Goal: Task Accomplishment & Management: Complete application form

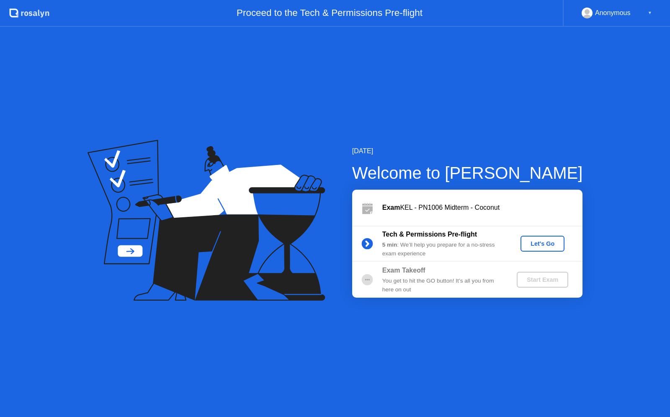
click at [553, 244] on div "Let's Go" at bounding box center [542, 243] width 37 height 7
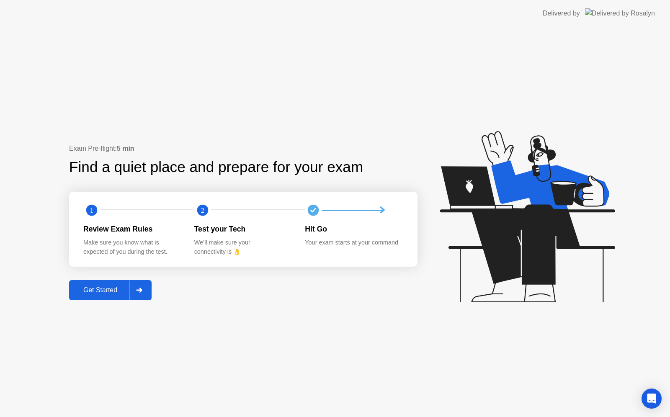
click at [151, 287] on button "Get Started" at bounding box center [110, 290] width 82 height 20
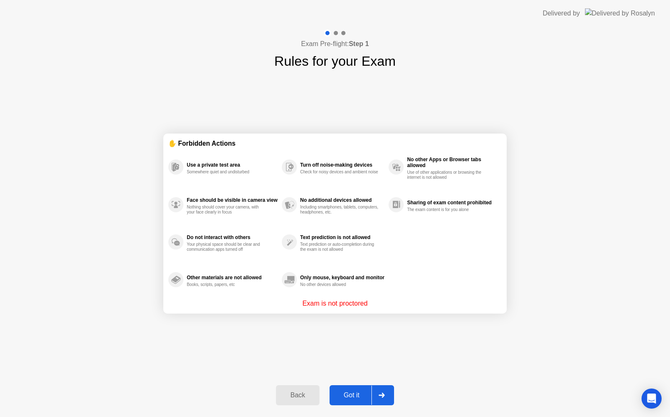
click at [360, 394] on div "Got it" at bounding box center [351, 395] width 39 height 8
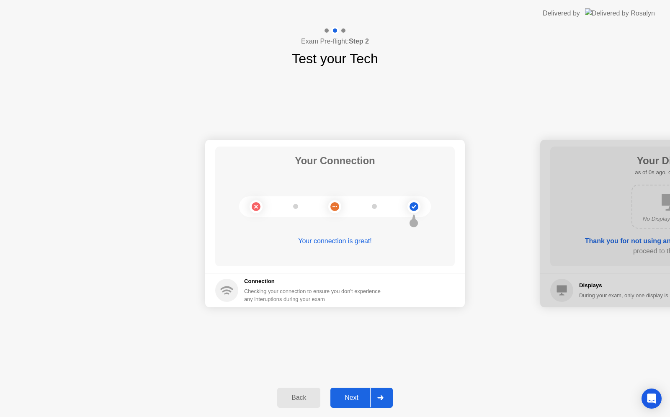
click at [351, 400] on div "Next" at bounding box center [351, 398] width 37 height 8
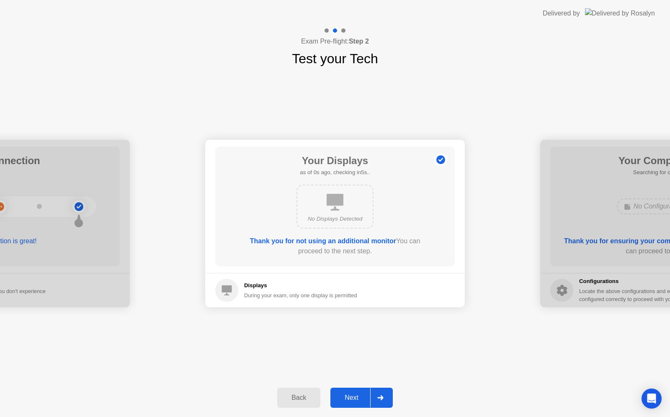
click at [351, 400] on div "Next" at bounding box center [351, 398] width 37 height 8
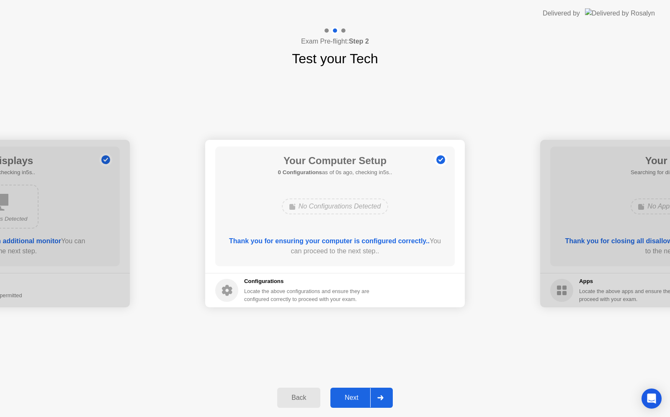
click at [351, 400] on div "Next" at bounding box center [351, 398] width 37 height 8
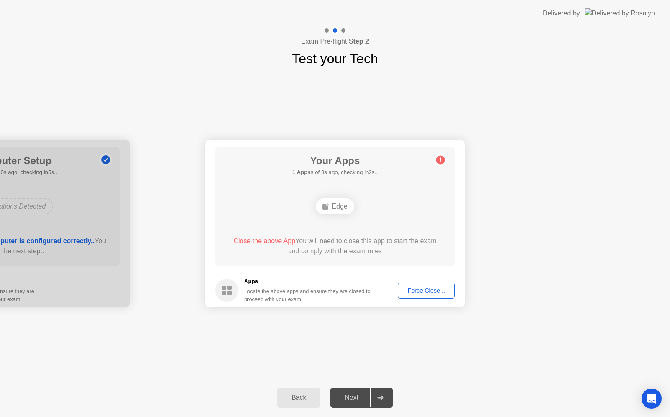
click at [328, 208] on rect at bounding box center [325, 207] width 6 height 6
click at [426, 291] on div "Force Close..." at bounding box center [426, 290] width 51 height 7
click at [304, 399] on div "Back" at bounding box center [299, 398] width 38 height 8
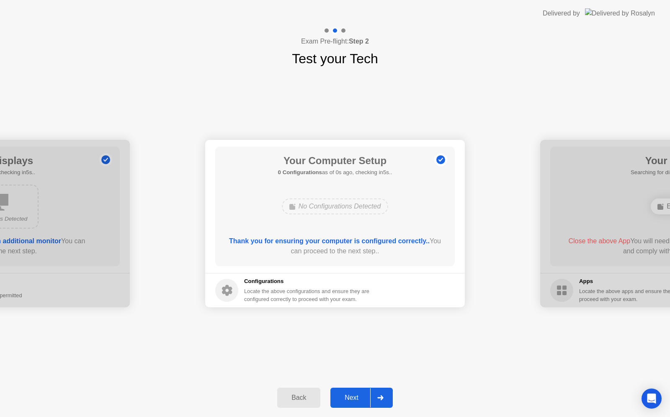
click at [363, 398] on div "Next" at bounding box center [351, 398] width 37 height 8
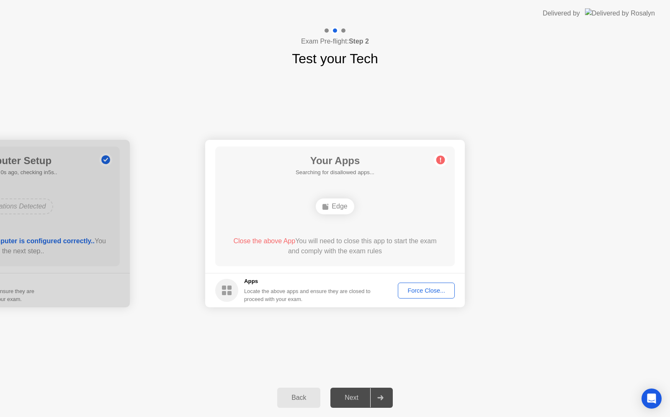
click at [297, 396] on div "Back" at bounding box center [299, 398] width 38 height 8
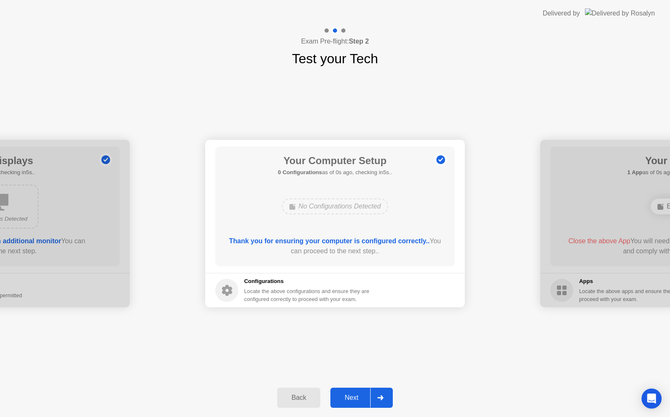
click at [371, 399] on div at bounding box center [380, 397] width 20 height 19
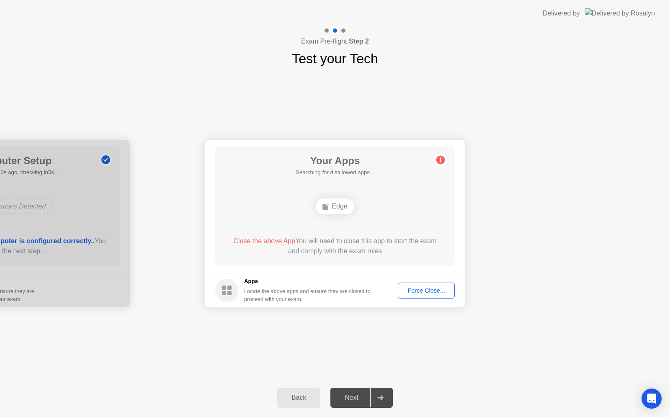
click at [427, 289] on div "Force Close..." at bounding box center [426, 290] width 51 height 7
click at [306, 404] on button "Back" at bounding box center [298, 398] width 43 height 20
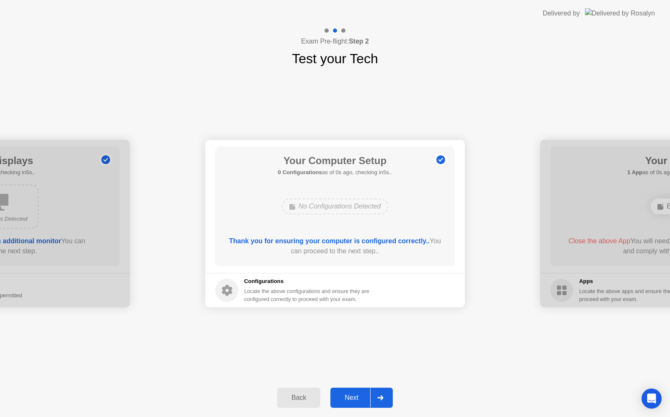
click at [363, 401] on div "Next" at bounding box center [351, 398] width 37 height 8
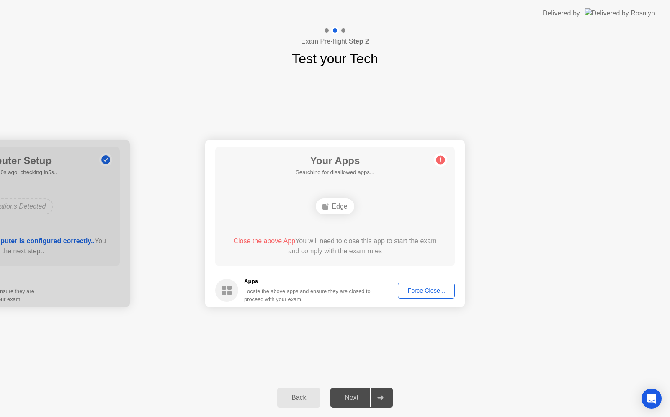
click at [414, 288] on div "Force Close..." at bounding box center [426, 290] width 51 height 7
click at [296, 391] on button "Back" at bounding box center [298, 398] width 43 height 20
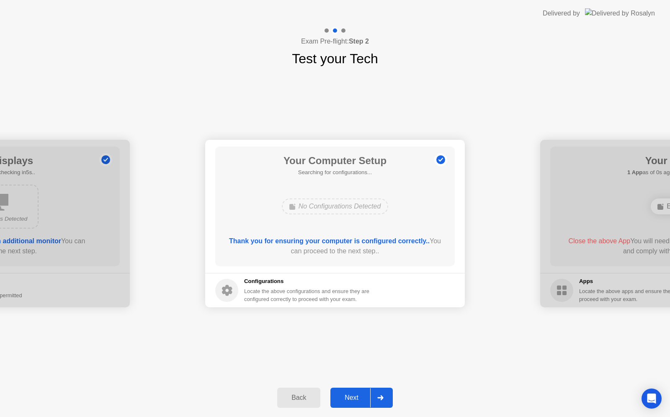
click at [296, 391] on button "Back" at bounding box center [298, 398] width 43 height 20
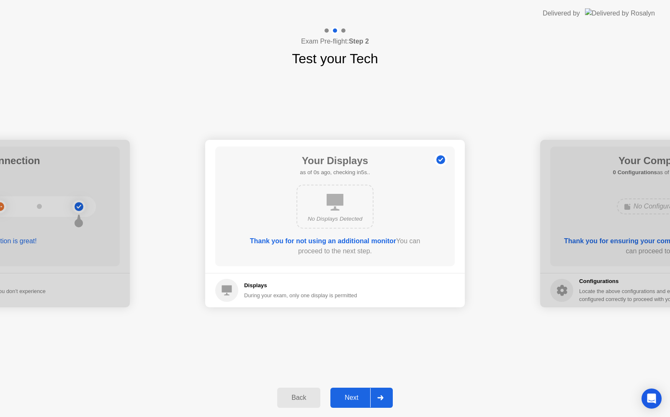
click at [296, 391] on button "Back" at bounding box center [298, 398] width 43 height 20
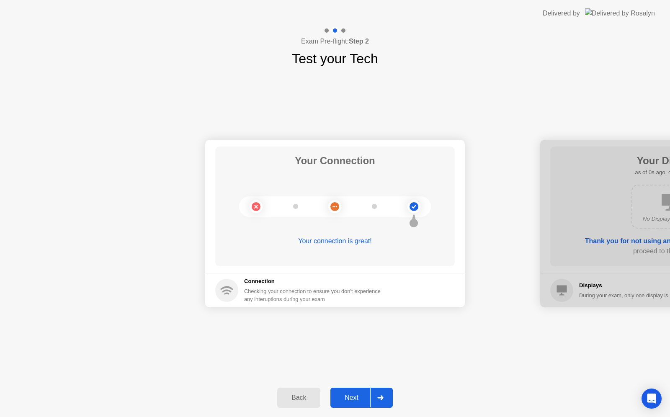
click at [296, 391] on button "Back" at bounding box center [298, 398] width 43 height 20
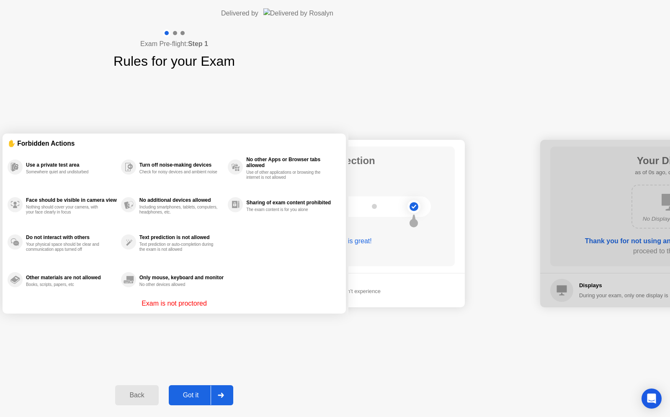
click at [156, 391] on div "Back" at bounding box center [137, 395] width 38 height 8
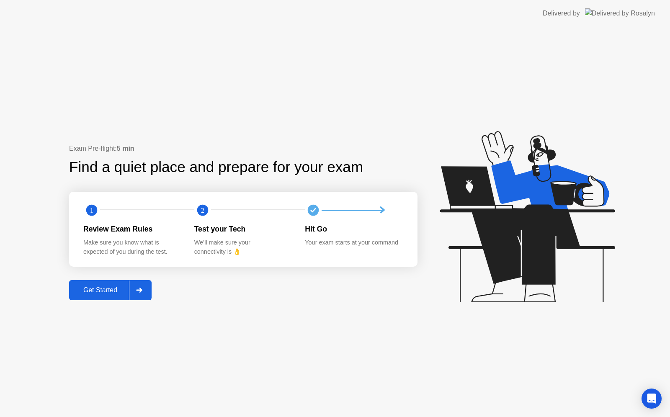
click at [565, 359] on div "Exam Pre-flight: 5 min Find a quiet place and prepare for your exam 1 2 Review …" at bounding box center [335, 222] width 670 height 390
click at [530, 344] on div "Exam Pre-flight: 5 min Find a quiet place and prepare for your exam 1 2 Review …" at bounding box center [335, 222] width 670 height 390
click at [103, 290] on div "Get Started" at bounding box center [100, 290] width 57 height 8
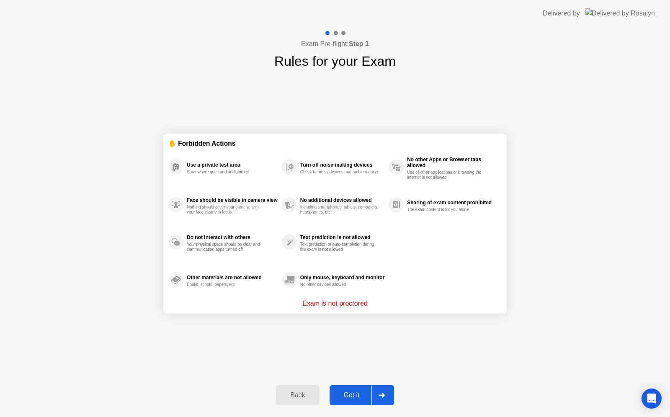
click at [352, 394] on div "Got it" at bounding box center [351, 395] width 39 height 8
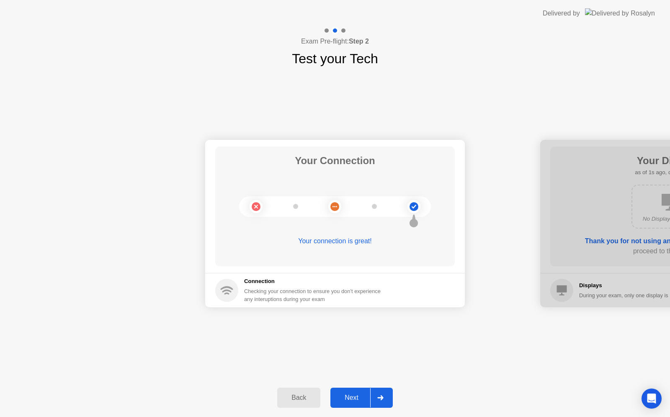
click at [351, 399] on div "Next" at bounding box center [351, 398] width 37 height 8
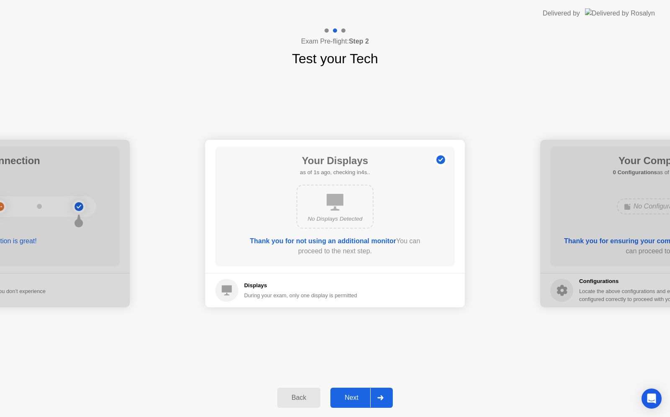
click at [344, 401] on div "Next" at bounding box center [351, 398] width 37 height 8
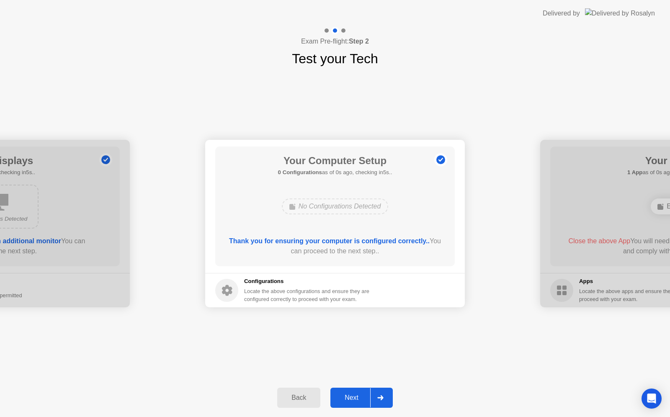
click at [348, 401] on div "Next" at bounding box center [351, 398] width 37 height 8
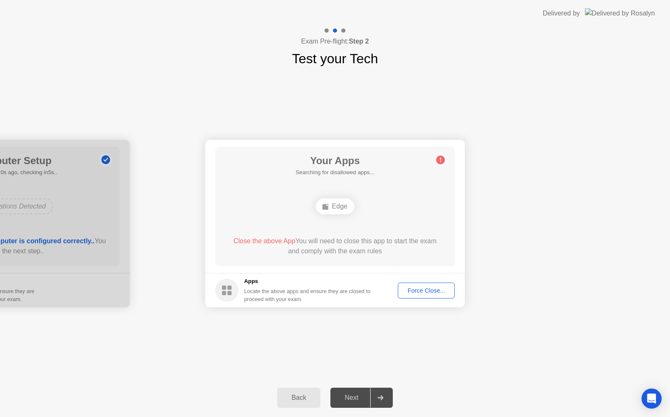
click at [336, 206] on div "Edge" at bounding box center [335, 206] width 38 height 16
click at [443, 157] on circle at bounding box center [440, 160] width 9 height 9
click at [384, 397] on div at bounding box center [380, 397] width 20 height 19
click at [419, 298] on button "Force Close..." at bounding box center [426, 291] width 57 height 16
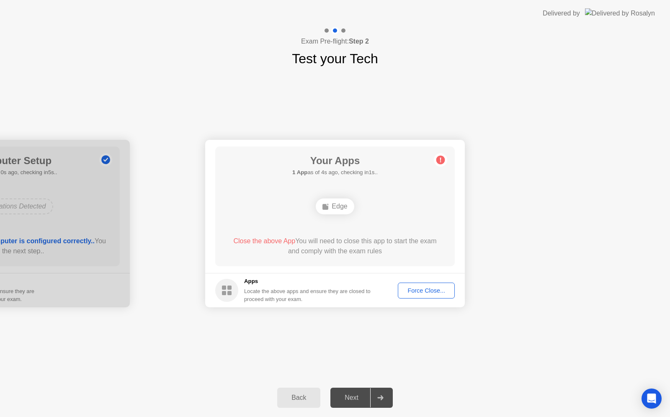
click at [437, 293] on div "Force Close..." at bounding box center [426, 290] width 51 height 7
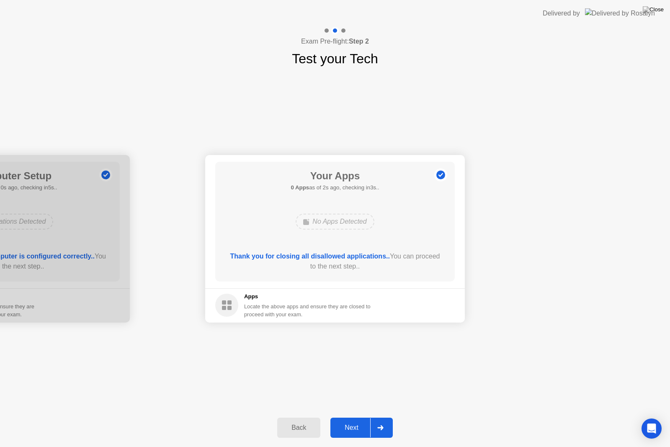
click at [354, 417] on div "Next" at bounding box center [351, 428] width 37 height 8
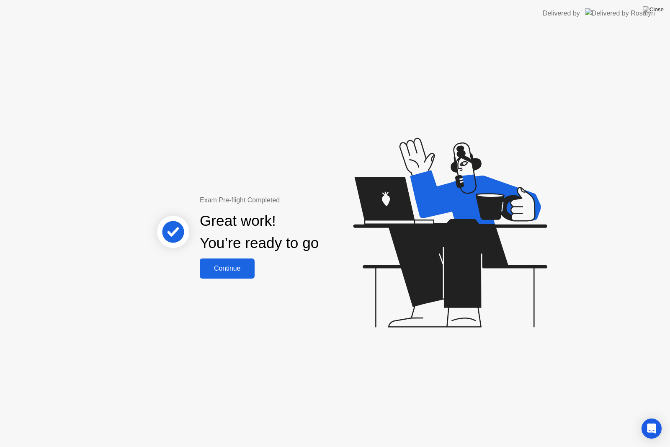
click at [237, 268] on div "Continue" at bounding box center [227, 269] width 50 height 8
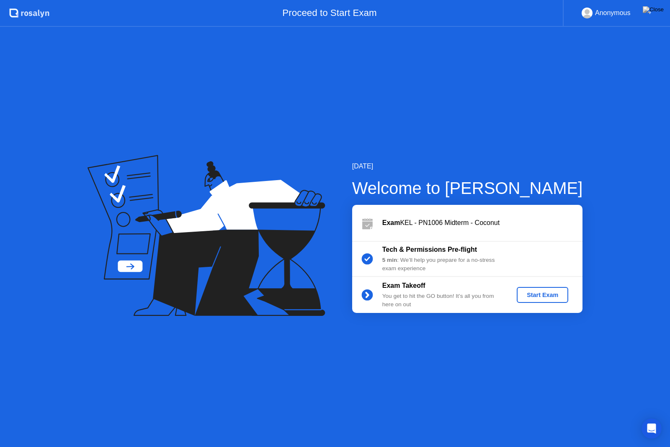
click at [535, 296] on div "Start Exam" at bounding box center [542, 294] width 45 height 7
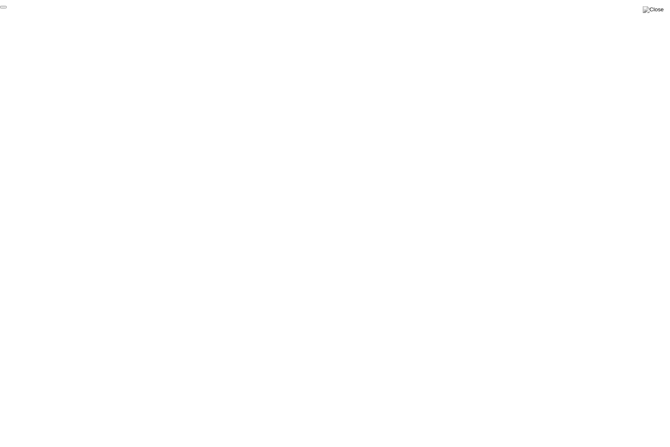
click div "End Proctoring Session"
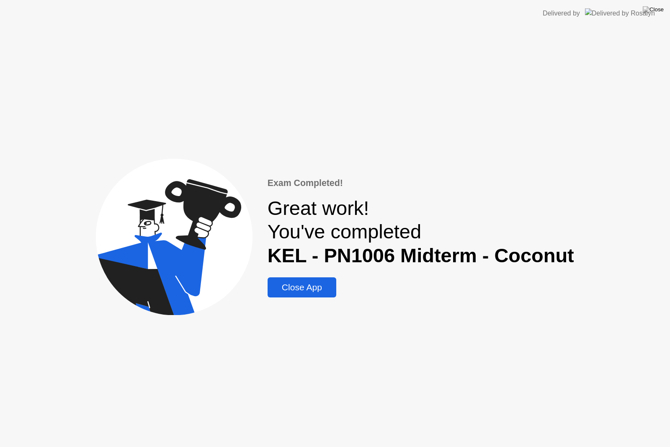
click at [312, 285] on div "Close App" at bounding box center [302, 287] width 64 height 10
